Goal: Contribute content: Contribute content

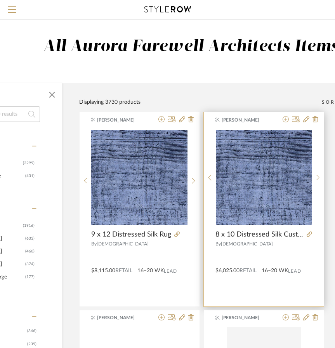
scroll to position [0, 97]
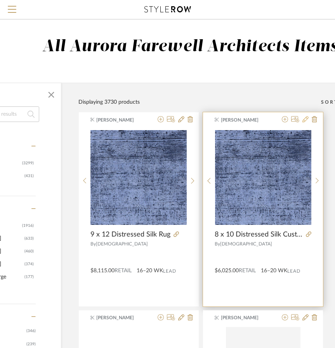
click at [306, 121] on icon at bounding box center [305, 119] width 6 height 6
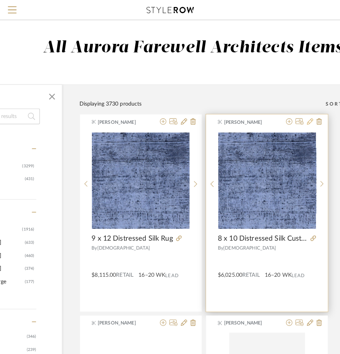
scroll to position [0, 0]
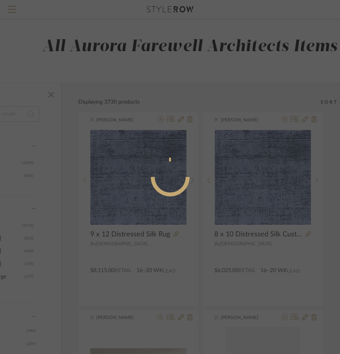
radio input "true"
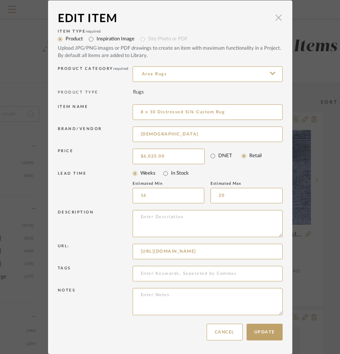
click at [279, 20] on span "button" at bounding box center [279, 18] width 16 height 16
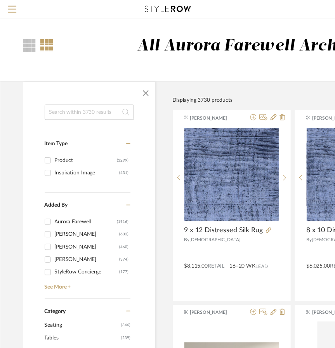
scroll to position [0, 97]
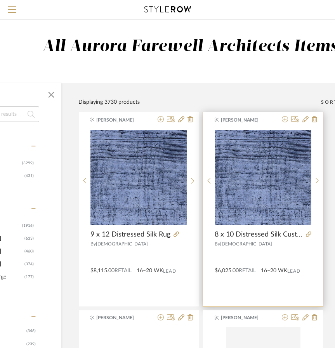
click at [273, 252] on div at bounding box center [263, 254] width 97 height 13
click at [263, 283] on div "Brianna Buford 8 x 10 Distressed Silk Custom Rug By Kebabians $6,025.00 Retail …" at bounding box center [263, 209] width 120 height 194
click at [242, 263] on div "$6,025.00 Retail 16–20 WK Lead" at bounding box center [263, 269] width 120 height 12
click at [305, 241] on div "By Kebabians" at bounding box center [263, 243] width 97 height 5
click at [317, 181] on icon at bounding box center [316, 181] width 3 height 6
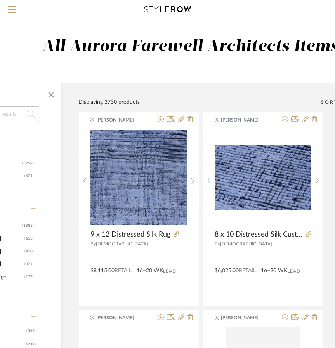
click at [277, 91] on div "Displaying 3730 products Sort By Newest" at bounding box center [258, 97] width 360 height 29
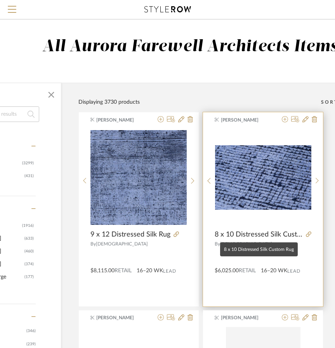
click at [232, 232] on span "8 x 10 Distressed Silk Custom Rug" at bounding box center [259, 234] width 88 height 9
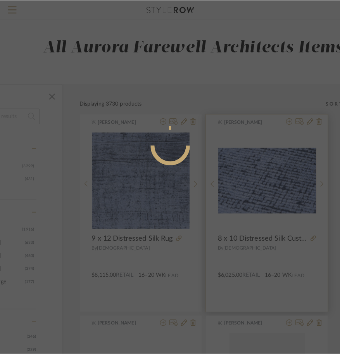
scroll to position [0, 0]
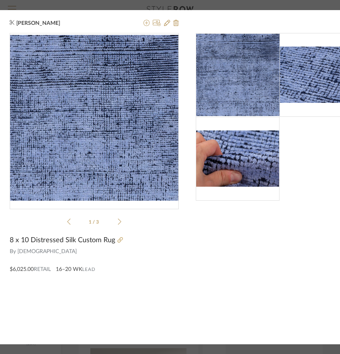
click at [101, 237] on span "8 x 10 Distressed Silk Custom Rug" at bounding box center [63, 240] width 106 height 9
click at [84, 239] on span "8 x 10 Distressed Silk Custom Rug" at bounding box center [63, 240] width 106 height 9
click at [168, 21] on icon at bounding box center [167, 23] width 6 height 6
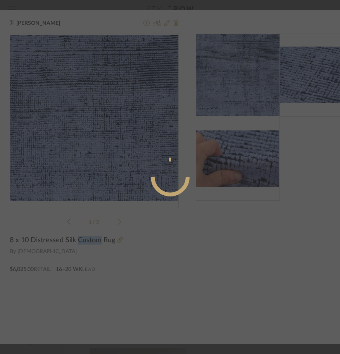
radio input "true"
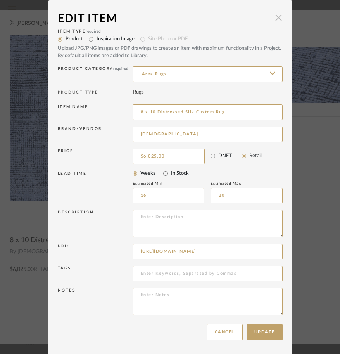
click at [276, 20] on span "button" at bounding box center [279, 18] width 16 height 16
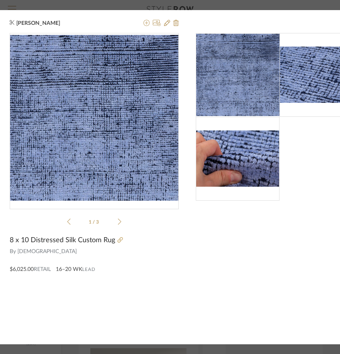
click at [38, 6] on div "Brianna Buford × 1 / 3 8 x 10 Distressed Silk Custom Rug By Kebabians $6,025.00…" at bounding box center [170, 177] width 340 height 354
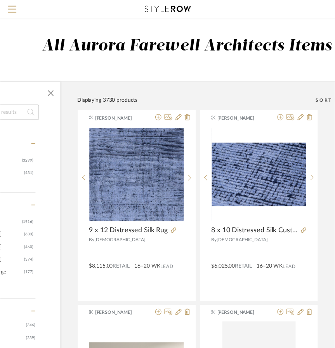
scroll to position [0, 97]
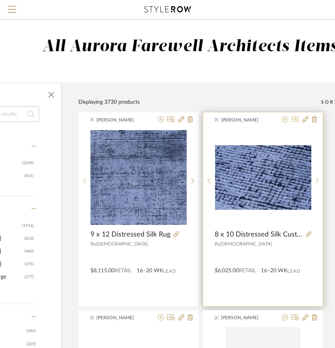
click at [293, 122] on icon at bounding box center [295, 119] width 8 height 6
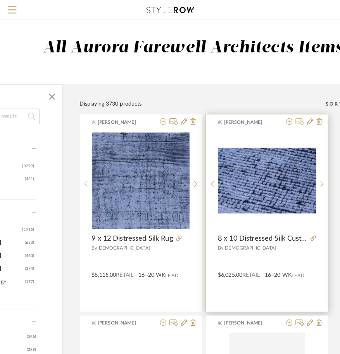
scroll to position [0, 0]
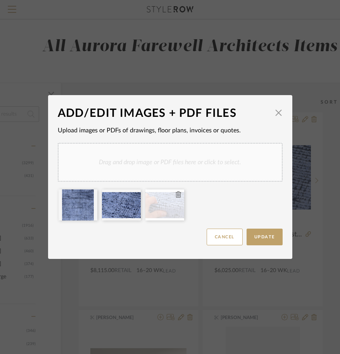
click at [177, 194] on icon at bounding box center [178, 194] width 5 height 6
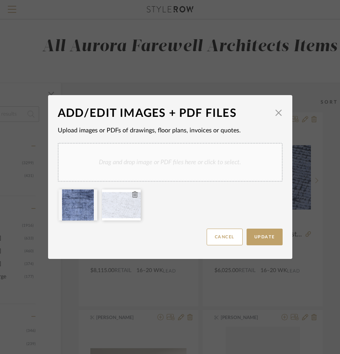
click at [132, 195] on icon at bounding box center [134, 194] width 5 height 6
click at [89, 195] on icon at bounding box center [91, 194] width 5 height 6
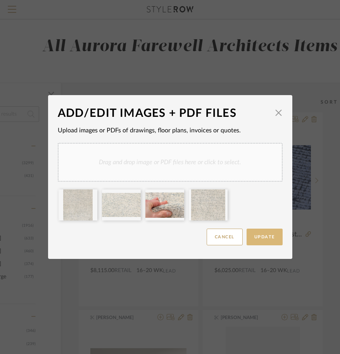
click at [265, 239] on span "Update" at bounding box center [265, 237] width 21 height 4
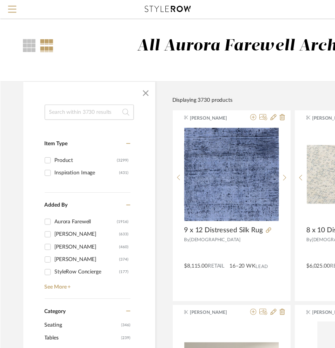
scroll to position [0, 97]
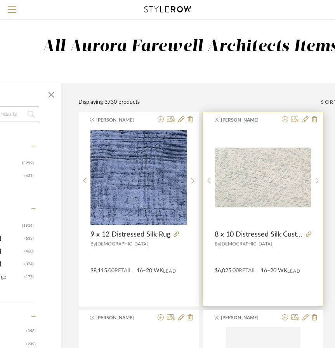
click at [295, 118] on icon at bounding box center [295, 119] width 8 height 6
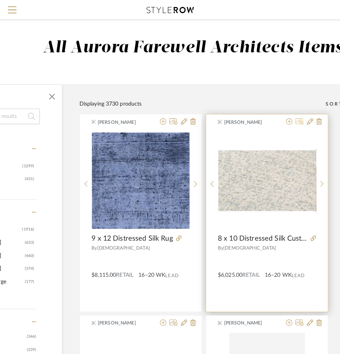
scroll to position [0, 0]
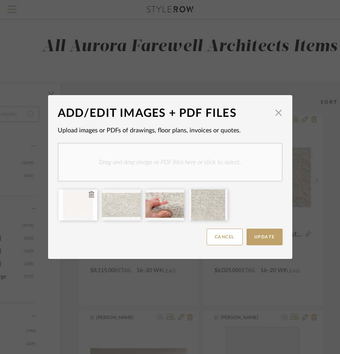
click at [80, 213] on div at bounding box center [78, 204] width 39 height 31
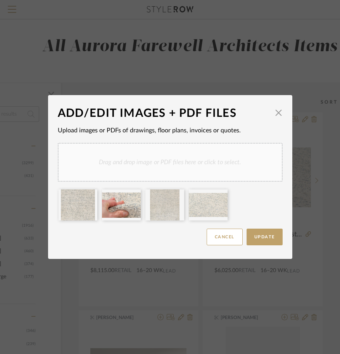
drag, startPoint x: 76, startPoint y: 210, endPoint x: 184, endPoint y: 208, distance: 107.5
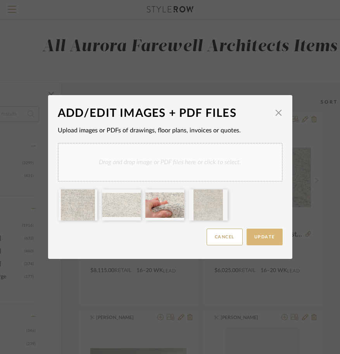
click at [256, 238] on span "Update" at bounding box center [265, 237] width 21 height 4
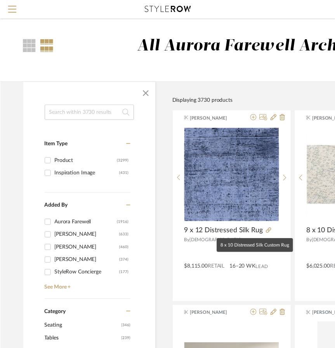
scroll to position [0, 97]
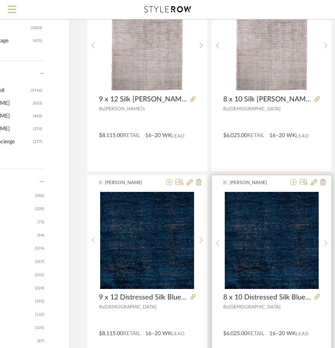
scroll to position [134, 88]
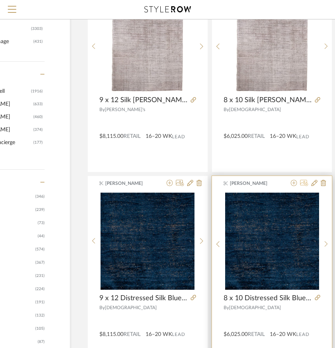
click at [303, 184] on icon at bounding box center [304, 183] width 8 height 6
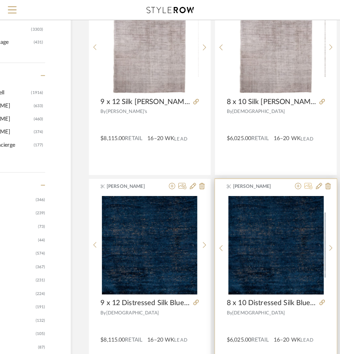
scroll to position [0, 0]
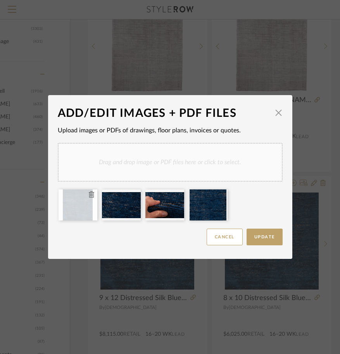
click at [89, 195] on icon at bounding box center [91, 194] width 5 height 6
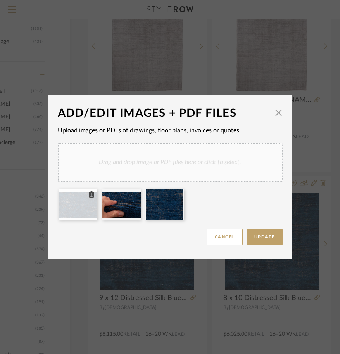
click at [90, 195] on icon at bounding box center [91, 194] width 5 height 6
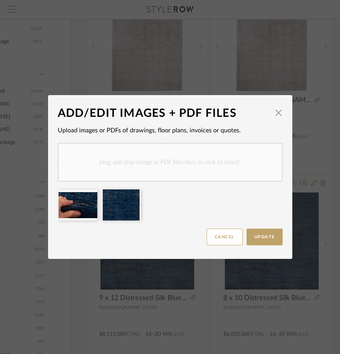
click at [0, 0] on icon at bounding box center [0, 0] width 0 height 0
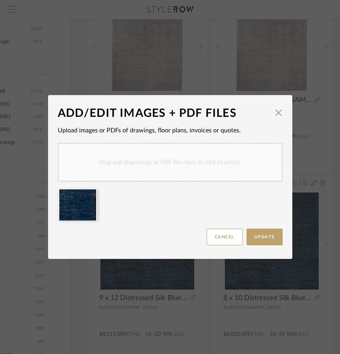
click at [0, 0] on icon at bounding box center [0, 0] width 0 height 0
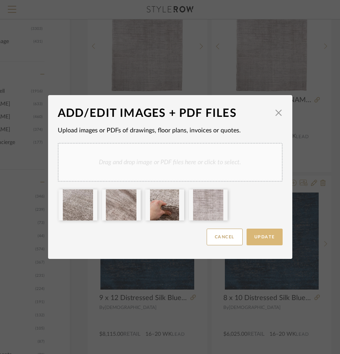
click at [256, 234] on button "Update" at bounding box center [265, 237] width 36 height 17
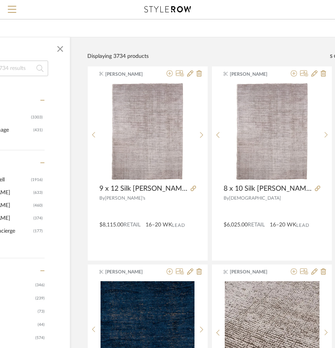
scroll to position [46, 88]
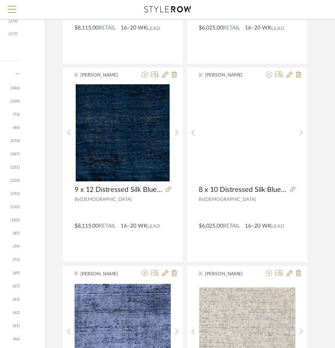
scroll to position [199, 113]
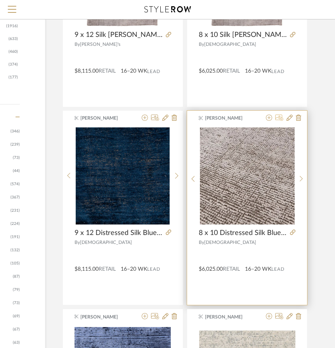
click at [277, 116] on icon at bounding box center [279, 117] width 8 height 6
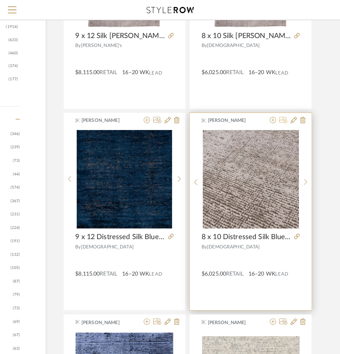
scroll to position [0, 0]
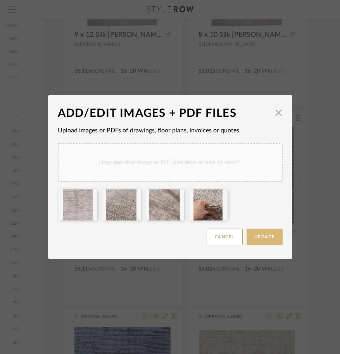
click at [268, 238] on span "Update" at bounding box center [265, 237] width 21 height 4
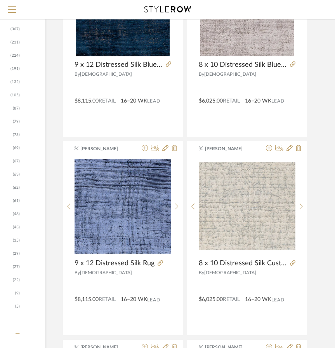
scroll to position [369, 113]
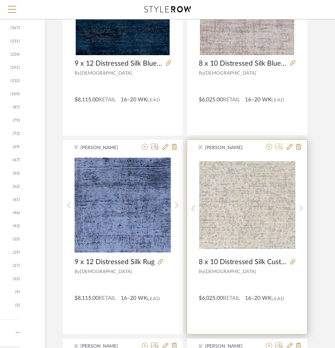
click at [279, 147] on icon at bounding box center [279, 147] width 8 height 6
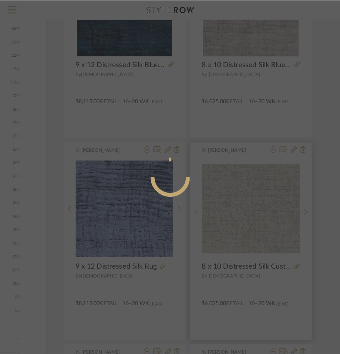
scroll to position [0, 0]
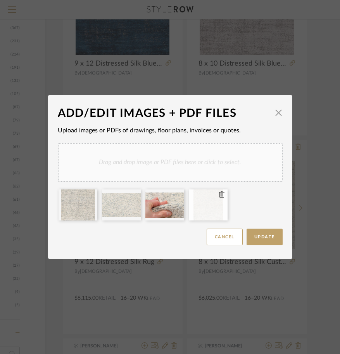
click at [201, 208] on div at bounding box center [208, 204] width 39 height 31
click at [275, 113] on span "button" at bounding box center [279, 113] width 16 height 16
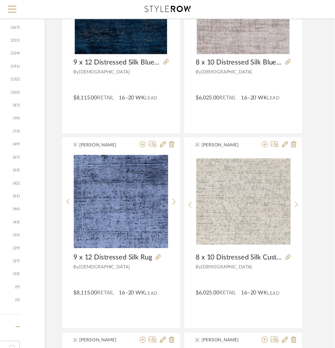
scroll to position [369, 113]
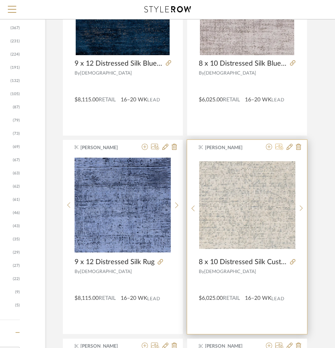
click at [280, 147] on icon at bounding box center [279, 147] width 8 height 6
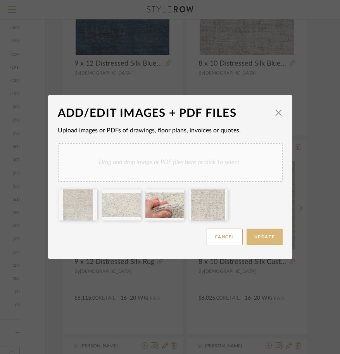
click at [261, 235] on span "Update" at bounding box center [265, 237] width 21 height 4
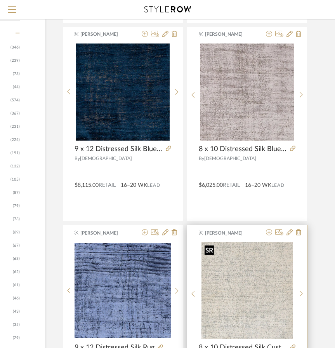
scroll to position [302, 113]
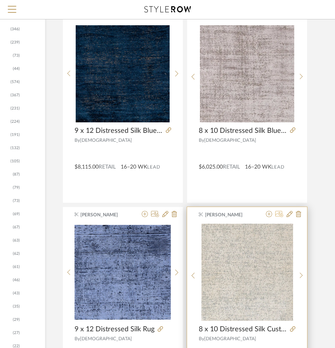
click at [277, 215] on icon at bounding box center [279, 214] width 8 height 6
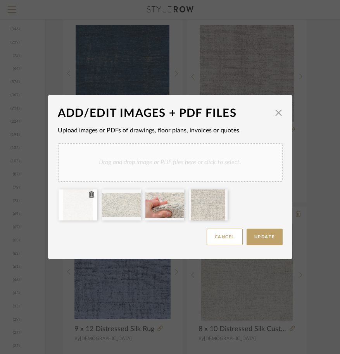
click at [89, 195] on icon at bounding box center [91, 194] width 5 height 6
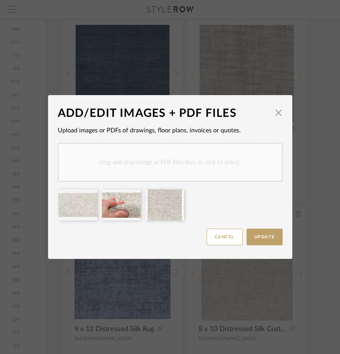
click at [0, 0] on icon at bounding box center [0, 0] width 0 height 0
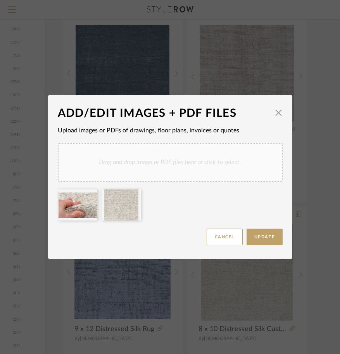
click at [0, 0] on icon at bounding box center [0, 0] width 0 height 0
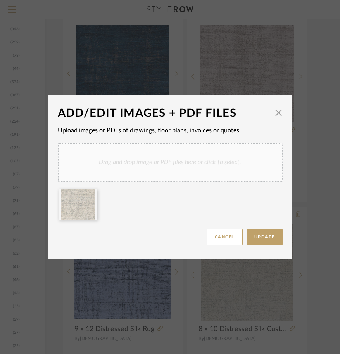
click at [0, 0] on icon at bounding box center [0, 0] width 0 height 0
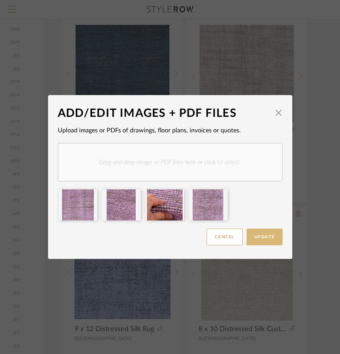
click at [262, 233] on button "Update" at bounding box center [265, 237] width 36 height 17
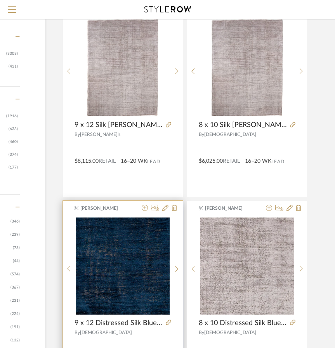
scroll to position [112, 113]
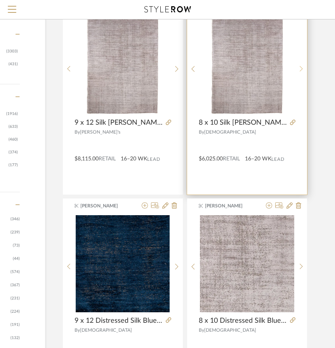
click at [300, 67] on icon at bounding box center [301, 69] width 3 height 7
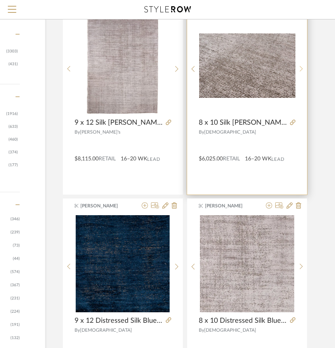
click at [300, 67] on icon at bounding box center [301, 69] width 3 height 7
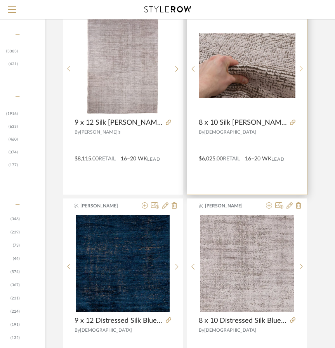
click at [300, 67] on icon at bounding box center [301, 69] width 3 height 7
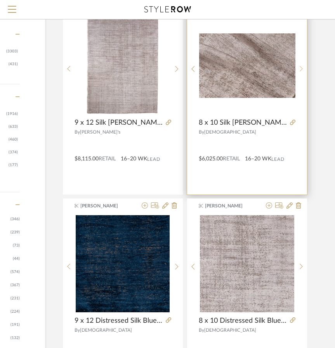
click at [300, 67] on icon at bounding box center [301, 69] width 3 height 7
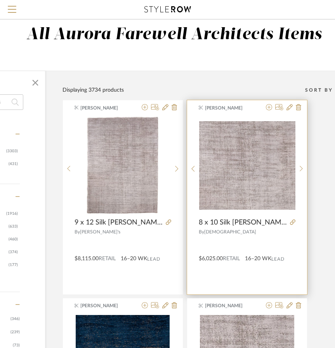
scroll to position [0, 113]
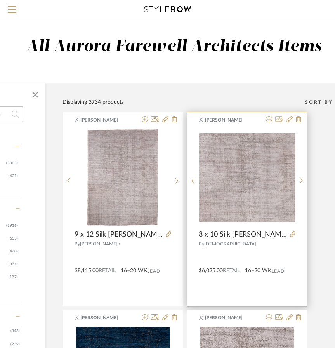
click at [278, 118] on icon at bounding box center [279, 119] width 8 height 6
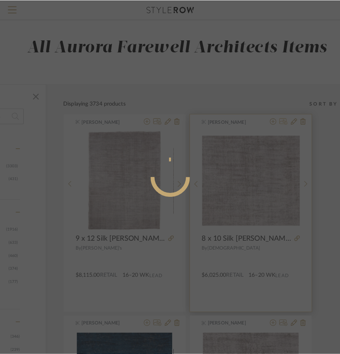
scroll to position [0, 0]
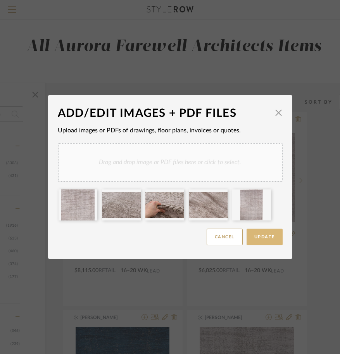
click at [258, 240] on button "Update" at bounding box center [265, 237] width 36 height 17
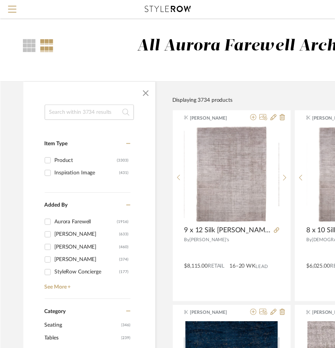
scroll to position [0, 113]
